Goal: Task Accomplishment & Management: Manage account settings

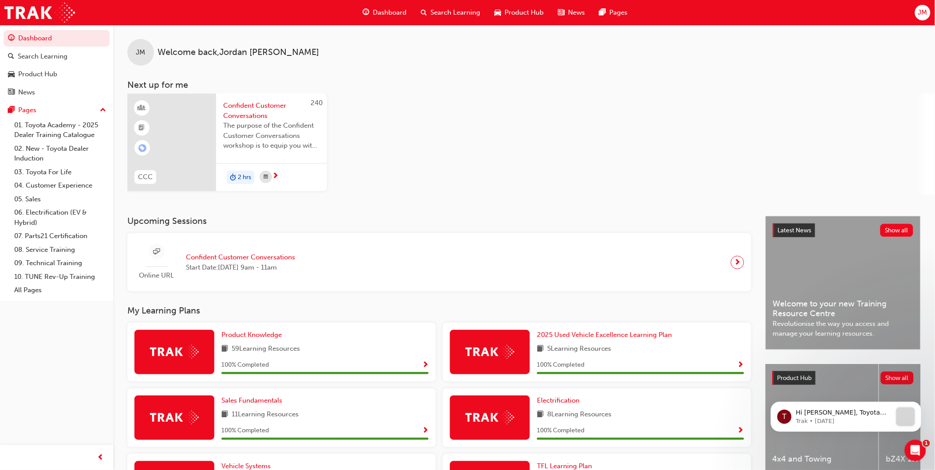
click at [289, 256] on span "Confident Customer Conversations" at bounding box center [240, 257] width 109 height 10
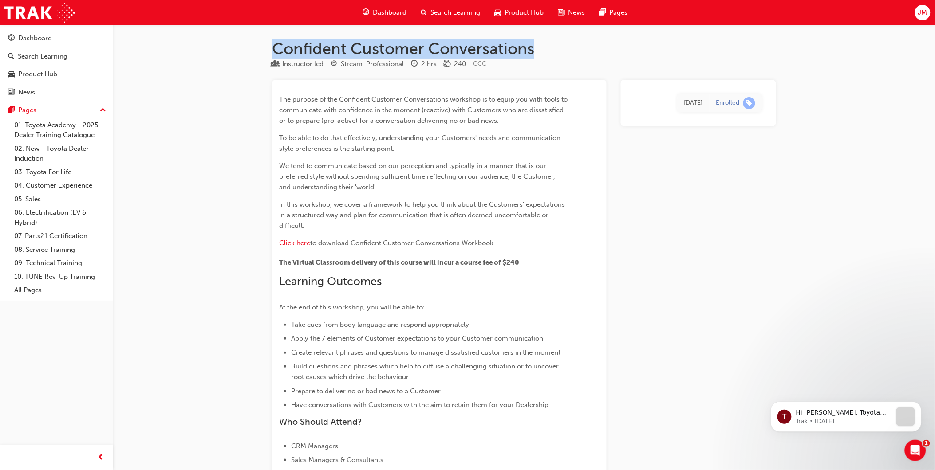
drag, startPoint x: 273, startPoint y: 49, endPoint x: 530, endPoint y: 55, distance: 257.4
copy h1 "Confident Customer Conversations"
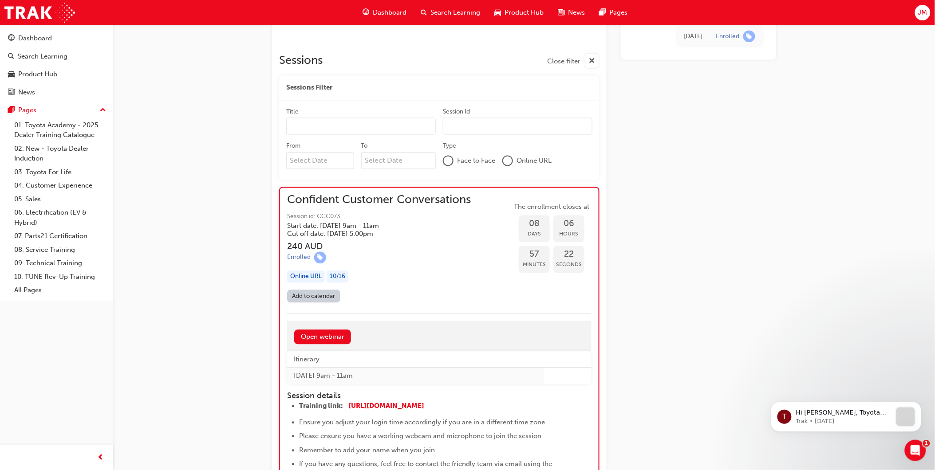
scroll to position [591, 0]
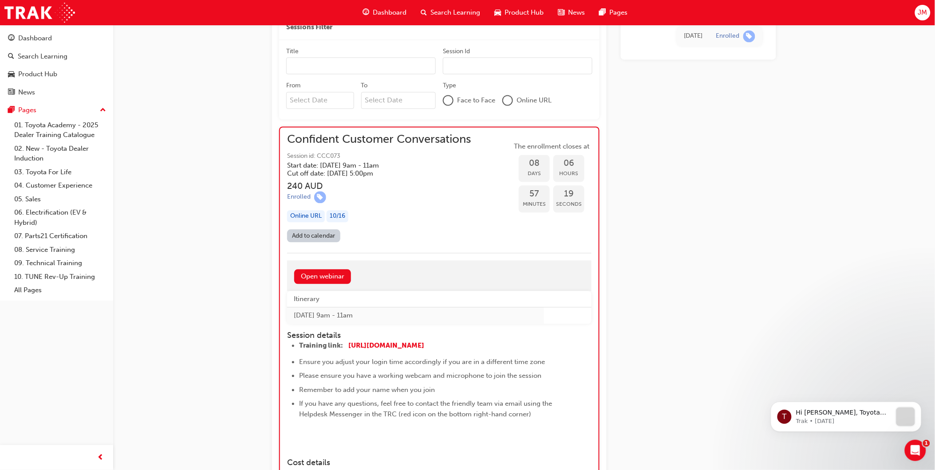
drag, startPoint x: 375, startPoint y: 166, endPoint x: 410, endPoint y: 167, distance: 35.1
click at [408, 167] on h5 "Start date: [DATE] 9am - 11am" at bounding box center [371, 166] width 169 height 8
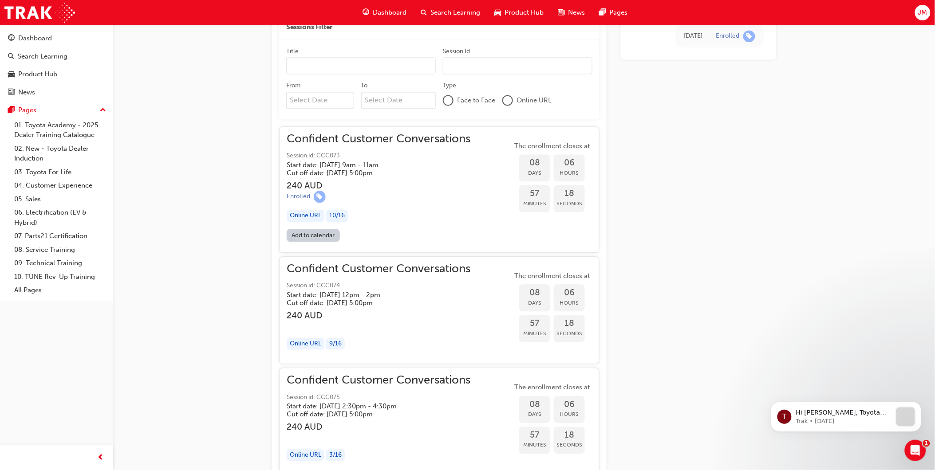
drag, startPoint x: 414, startPoint y: 166, endPoint x: 384, endPoint y: 166, distance: 30.2
click at [384, 166] on h5 "Start date: [DATE] 9am - 11am" at bounding box center [371, 166] width 169 height 8
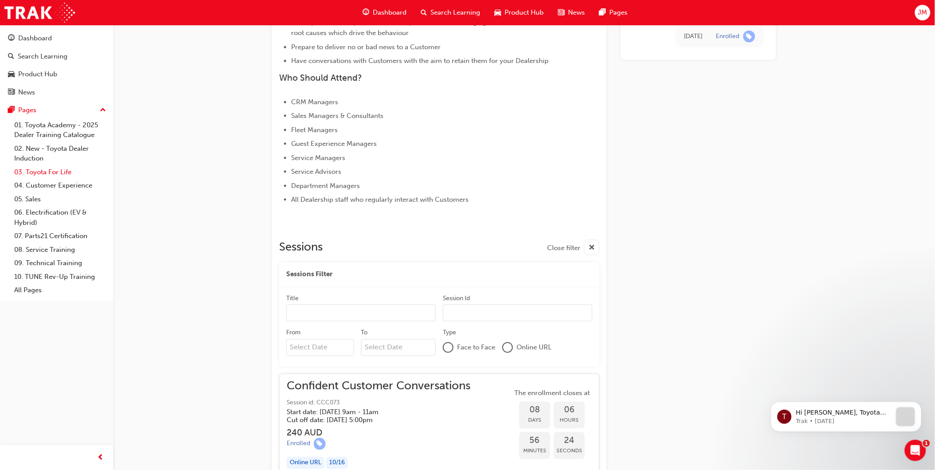
scroll to position [148, 0]
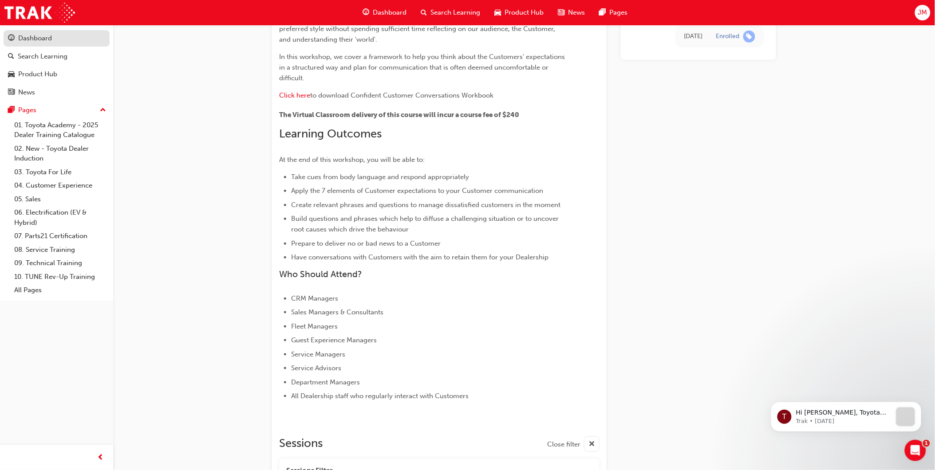
click at [30, 45] on link "Dashboard" at bounding box center [57, 38] width 106 height 16
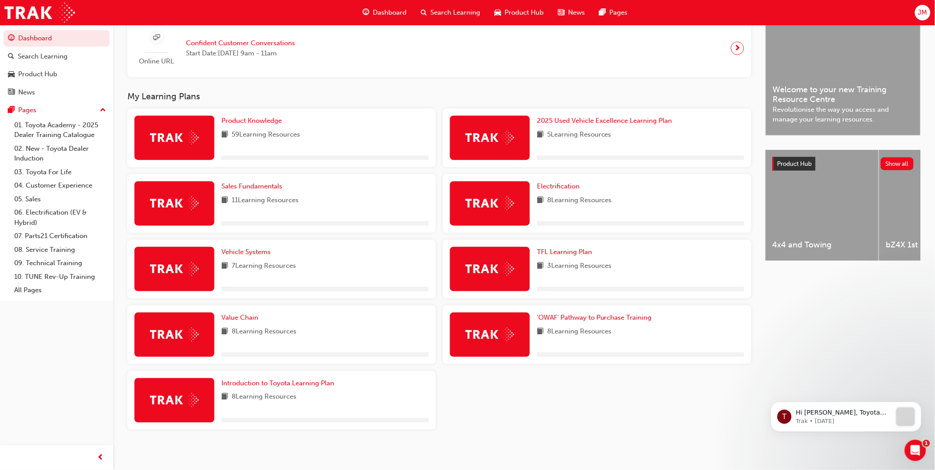
scroll to position [217, 0]
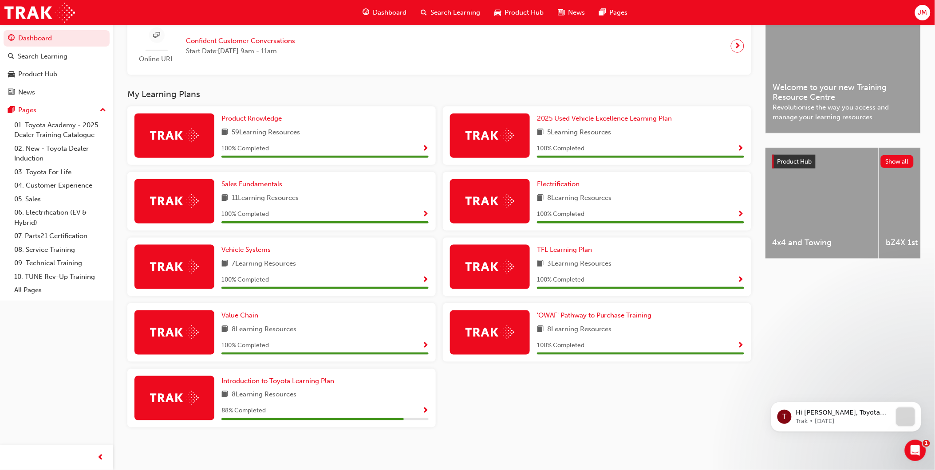
click at [253, 320] on div "Value Chain 8 Learning Resources 100 % Completed" at bounding box center [324, 333] width 207 height 44
click at [251, 319] on link "Value Chain" at bounding box center [241, 316] width 40 height 10
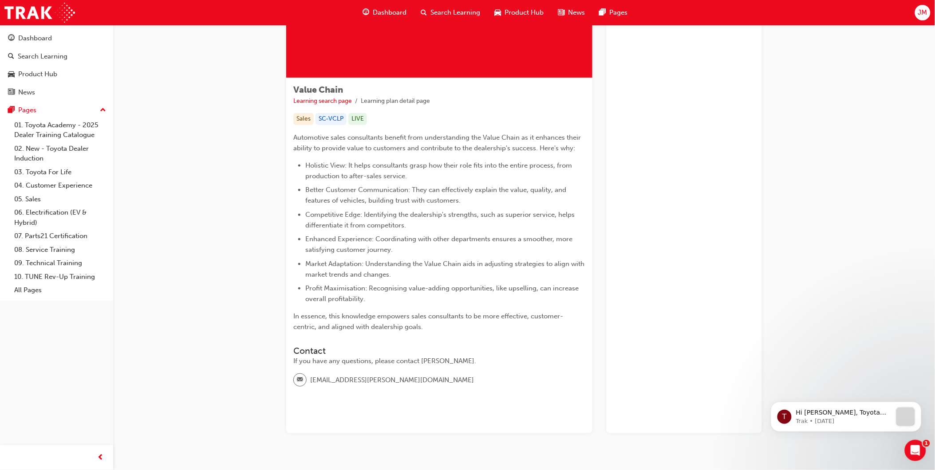
scroll to position [96, 0]
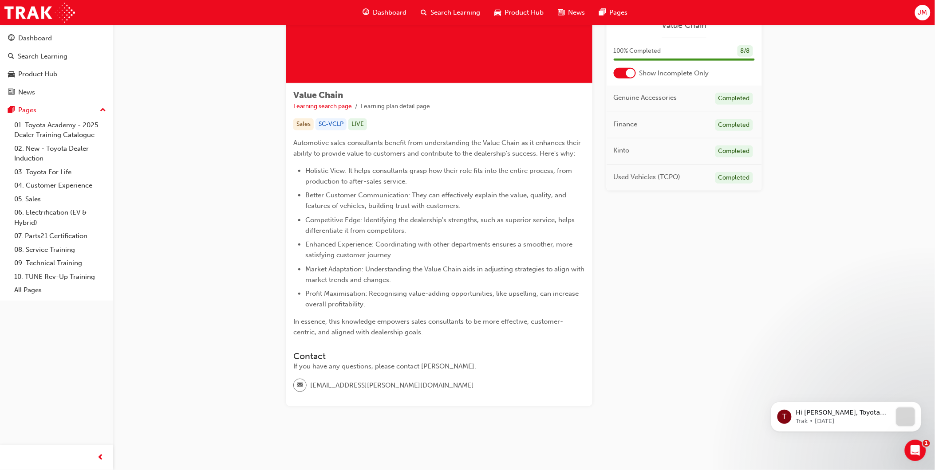
click at [9, 1] on div "Dashboard Search Learning Product Hub News Pages JM" at bounding box center [467, 12] width 935 height 25
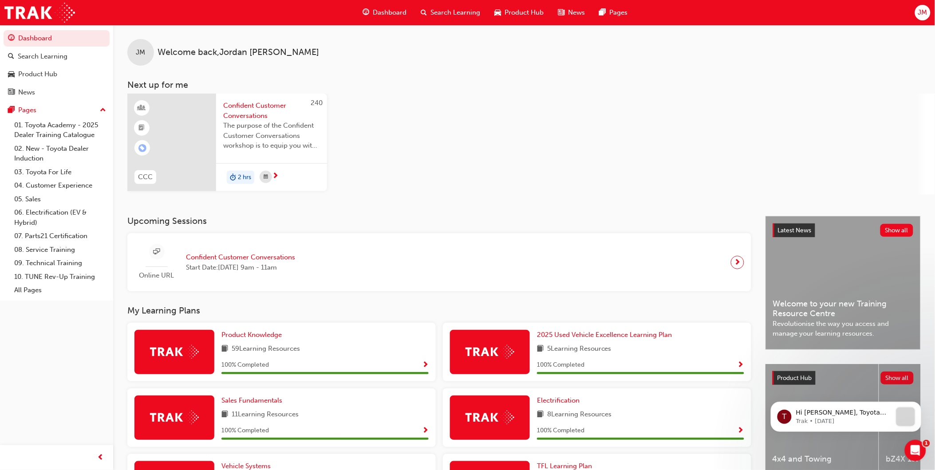
click at [729, 258] on div "Online URL Confident Customer Conversations Start Date: [DATE] 9am - 11am" at bounding box center [439, 262] width 610 height 44
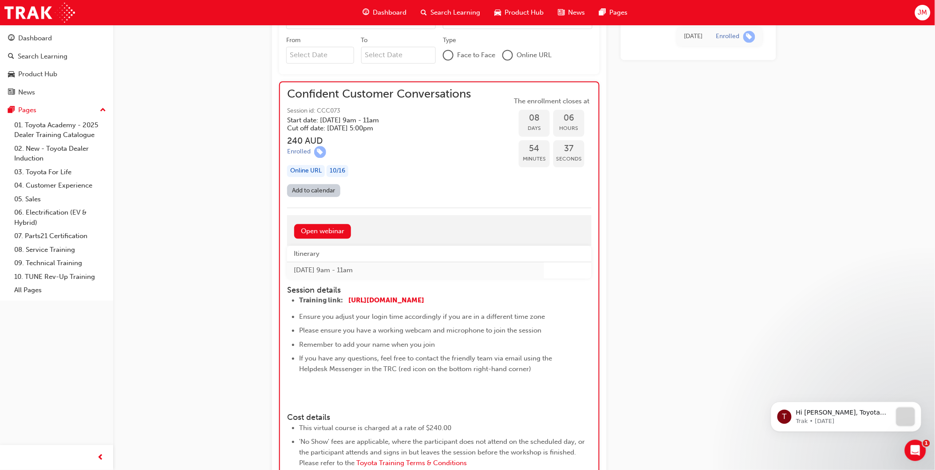
scroll to position [620, 0]
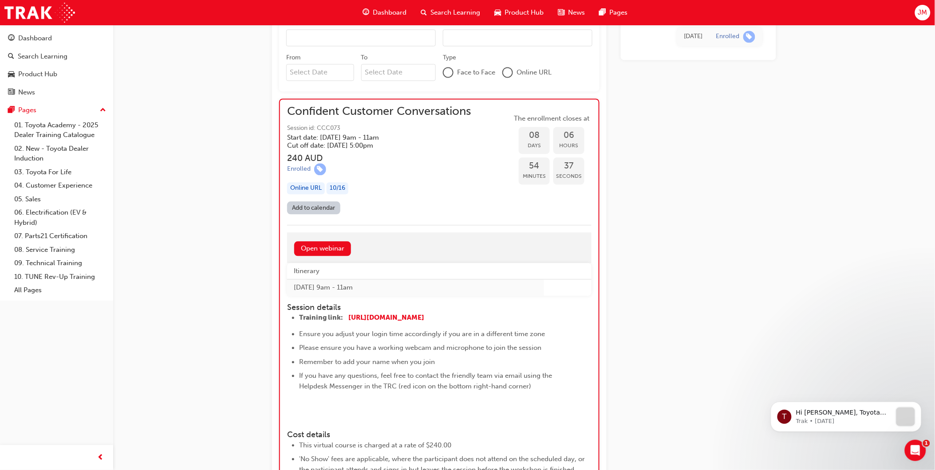
click at [319, 205] on link "Add to calendar" at bounding box center [313, 207] width 53 height 13
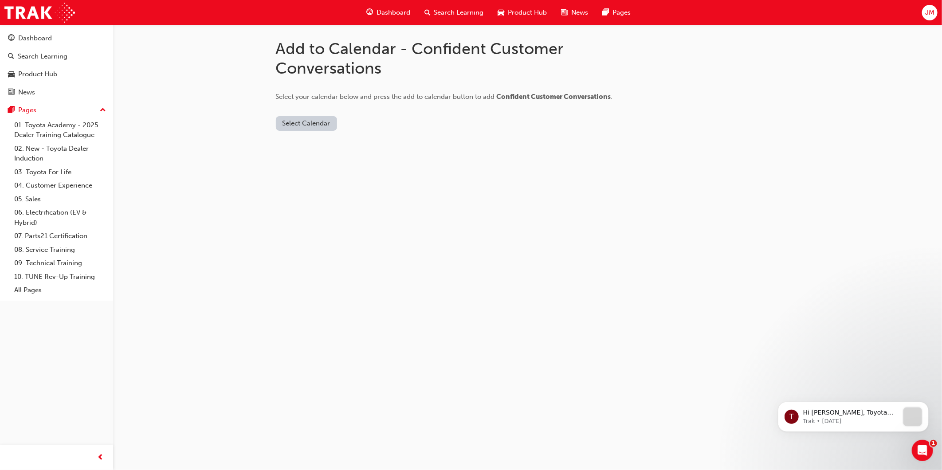
click at [304, 124] on button "Select Calendar" at bounding box center [306, 123] width 61 height 15
click at [308, 143] on div "[DOMAIN_NAME]" at bounding box center [307, 145] width 54 height 10
click at [356, 126] on button "Add to Calendar" at bounding box center [381, 123] width 63 height 15
